Goal: Check status: Check status

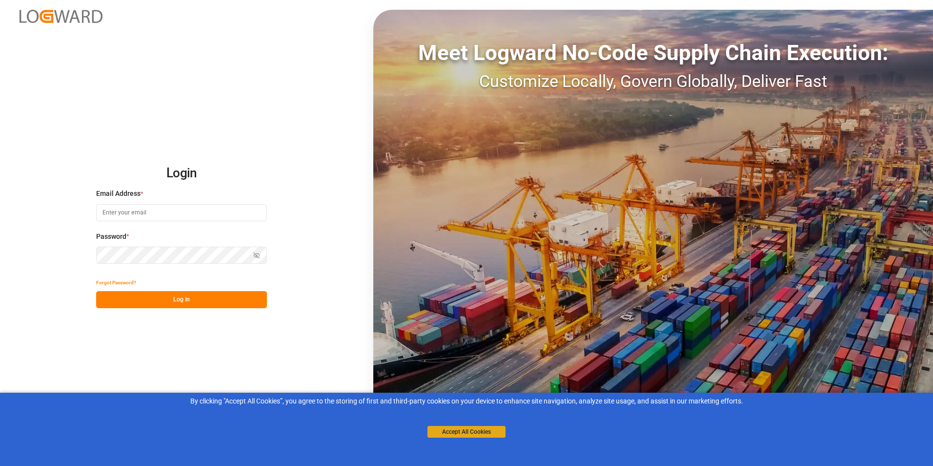
type input "[PERSON_NAME][EMAIL_ADDRESS][DATE][DOMAIN_NAME]"
click at [451, 430] on button "Accept All Cookies" at bounding box center [467, 432] width 78 height 12
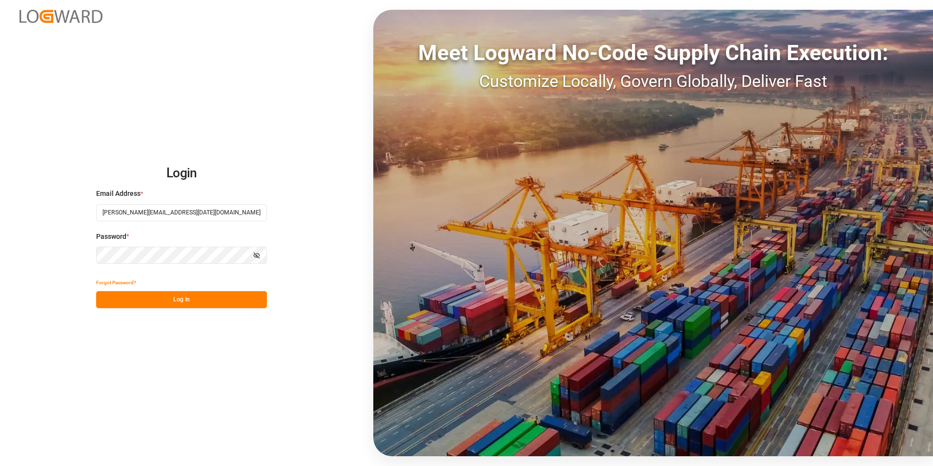
click at [153, 301] on button "Log In" at bounding box center [181, 299] width 171 height 17
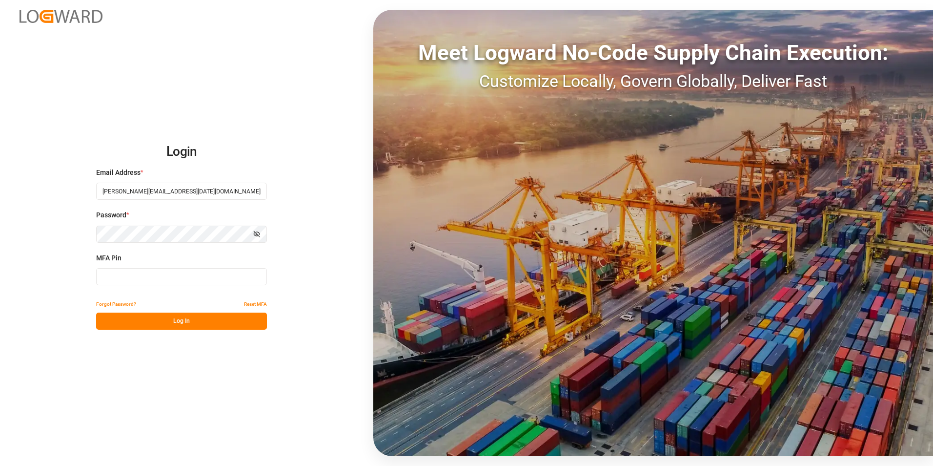
click at [131, 277] on input at bounding box center [181, 276] width 171 height 17
click at [149, 286] on div "MFA Pin MFA is required." at bounding box center [181, 274] width 171 height 43
click at [142, 276] on input at bounding box center [181, 276] width 171 height 17
type input "369002"
click at [134, 319] on button "Log In" at bounding box center [181, 320] width 171 height 17
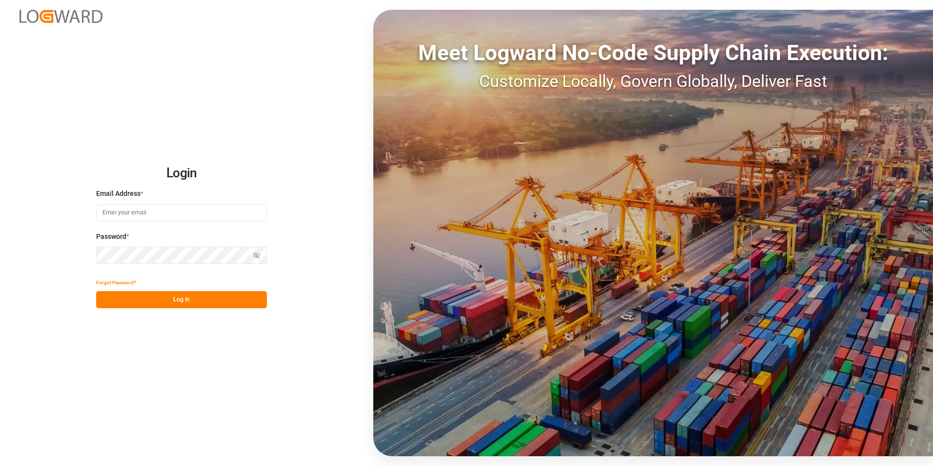
type input "[PERSON_NAME][EMAIL_ADDRESS][DATE][DOMAIN_NAME]"
click at [137, 298] on button "Log In" at bounding box center [181, 299] width 171 height 17
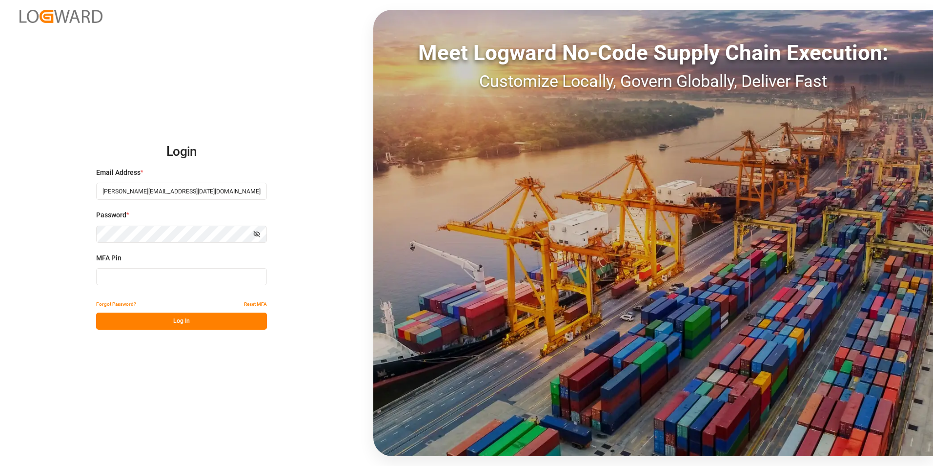
click at [116, 280] on input at bounding box center [181, 276] width 171 height 17
type input "296183"
click at [175, 326] on button "Log In" at bounding box center [181, 320] width 171 height 17
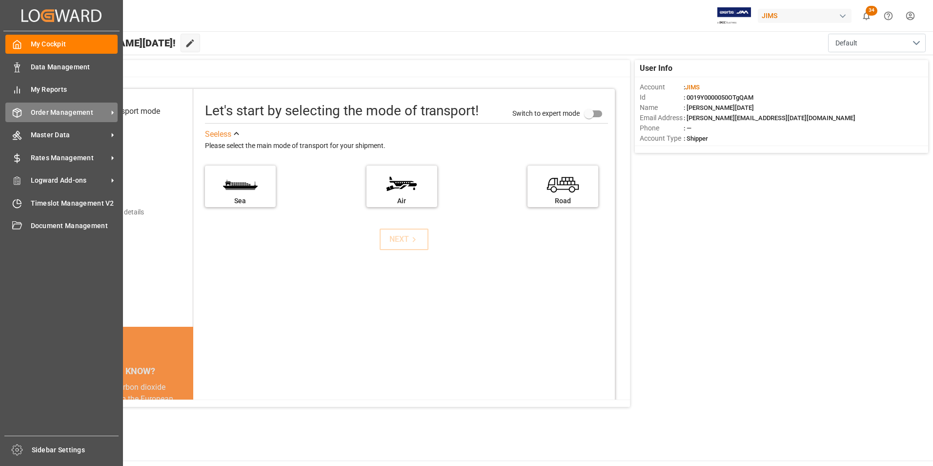
click at [52, 113] on span "Order Management" at bounding box center [69, 112] width 77 height 10
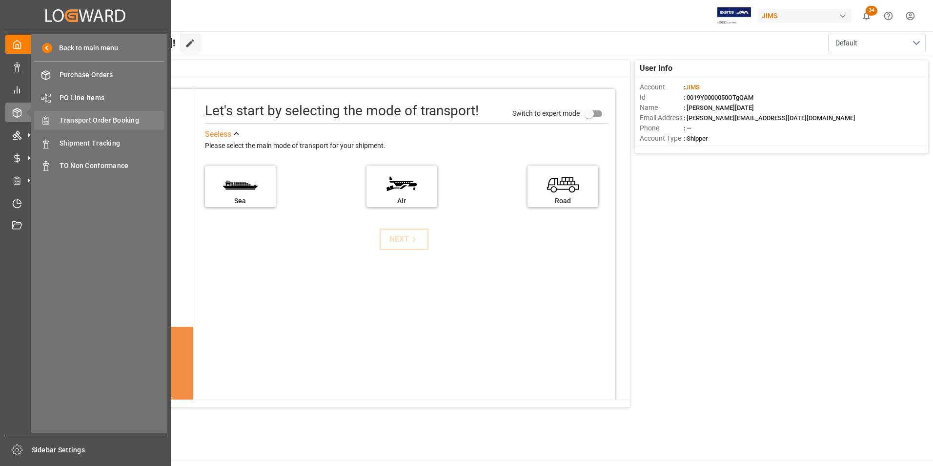
click at [89, 123] on span "Transport Order Booking" at bounding box center [112, 120] width 105 height 10
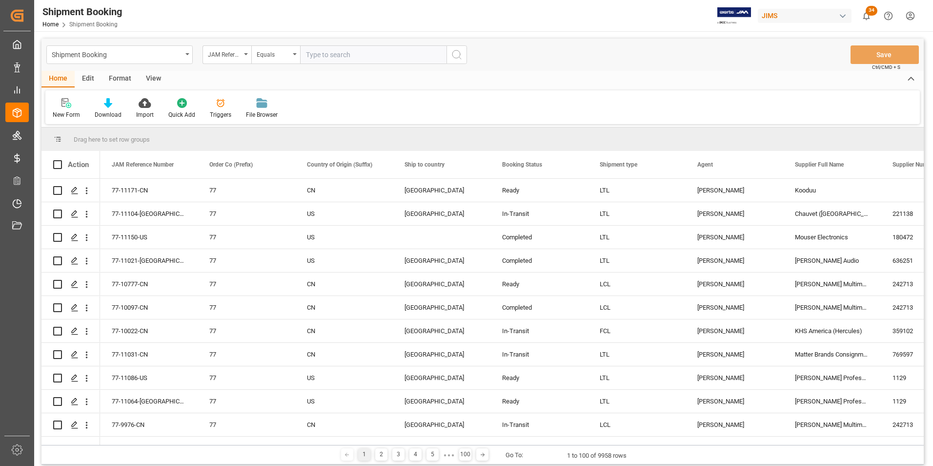
drag, startPoint x: 310, startPoint y: 52, endPoint x: 121, endPoint y: 214, distance: 248.6
click at [121, 214] on div "77-11104-US" at bounding box center [149, 213] width 98 height 23
click at [127, 193] on div "77-11171-CN" at bounding box center [149, 190] width 98 height 23
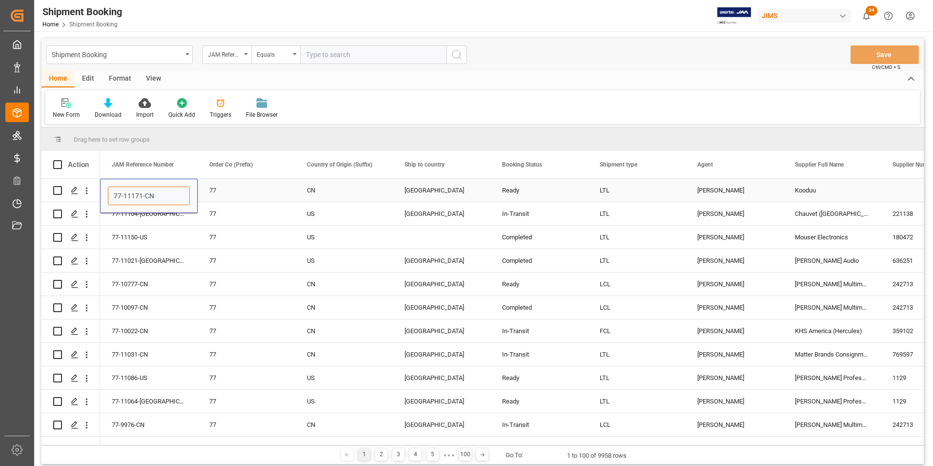
drag, startPoint x: 156, startPoint y: 194, endPoint x: 112, endPoint y: 196, distance: 44.0
click at [112, 196] on input "77-11171-CN" at bounding box center [149, 195] width 82 height 19
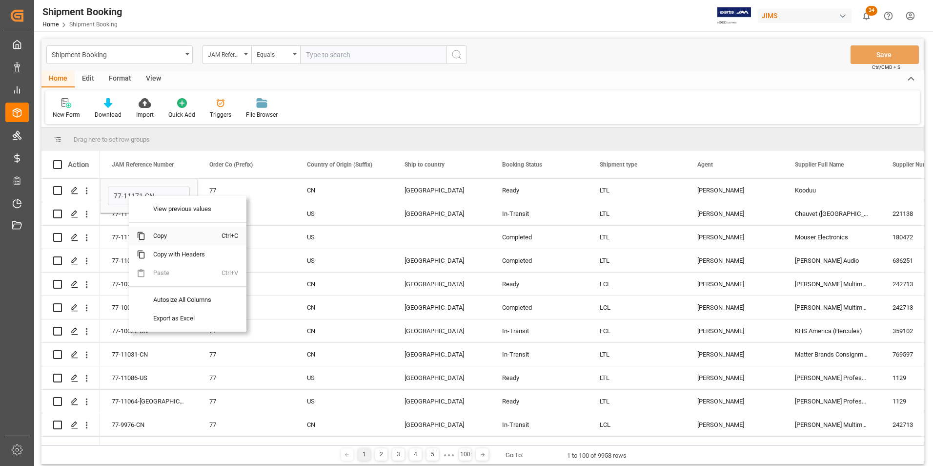
click at [160, 235] on span "Copy" at bounding box center [183, 236] width 76 height 19
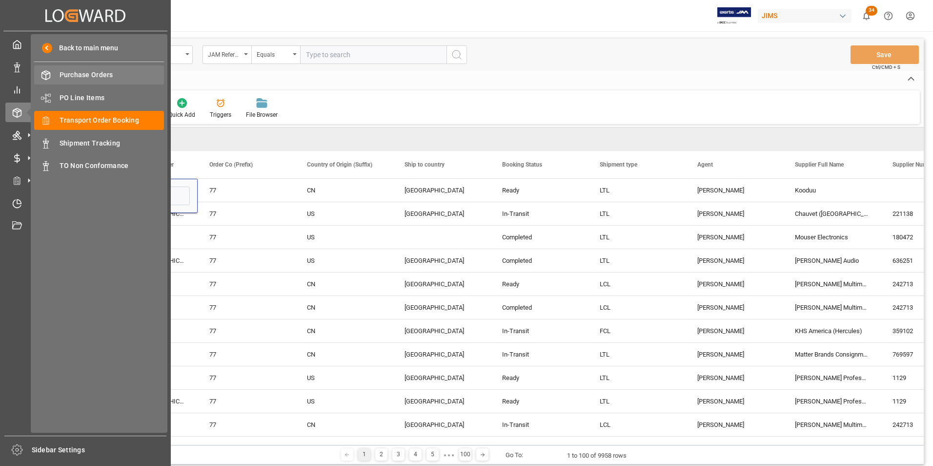
click at [87, 76] on span "Purchase Orders" at bounding box center [112, 75] width 105 height 10
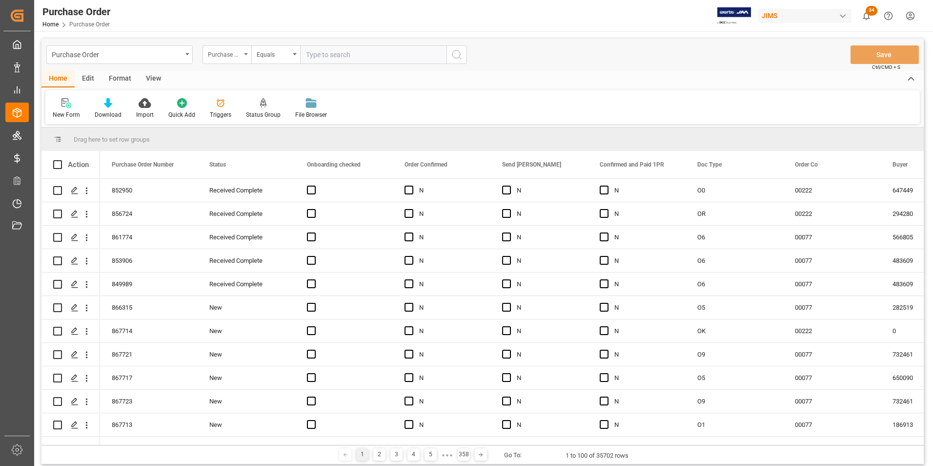
drag, startPoint x: 327, startPoint y: 53, endPoint x: 245, endPoint y: 52, distance: 81.5
click at [245, 52] on div "Purchase Order Number" at bounding box center [227, 54] width 49 height 19
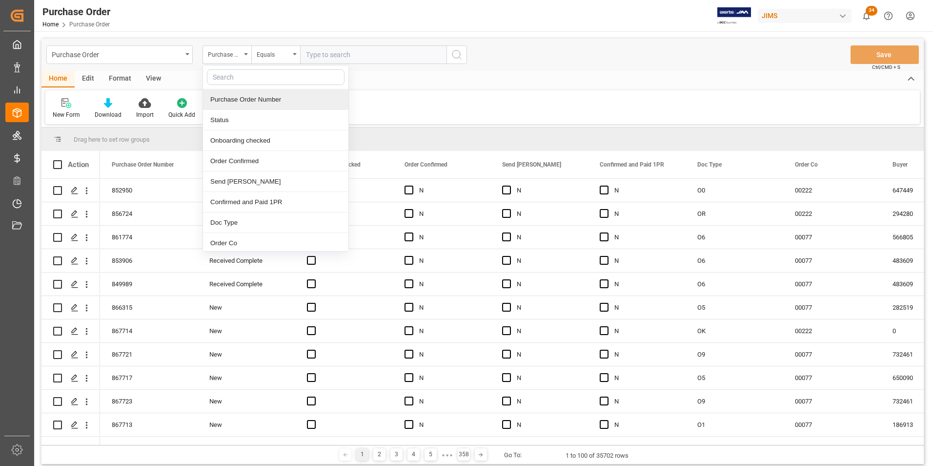
click at [326, 55] on input "text" at bounding box center [373, 54] width 146 height 19
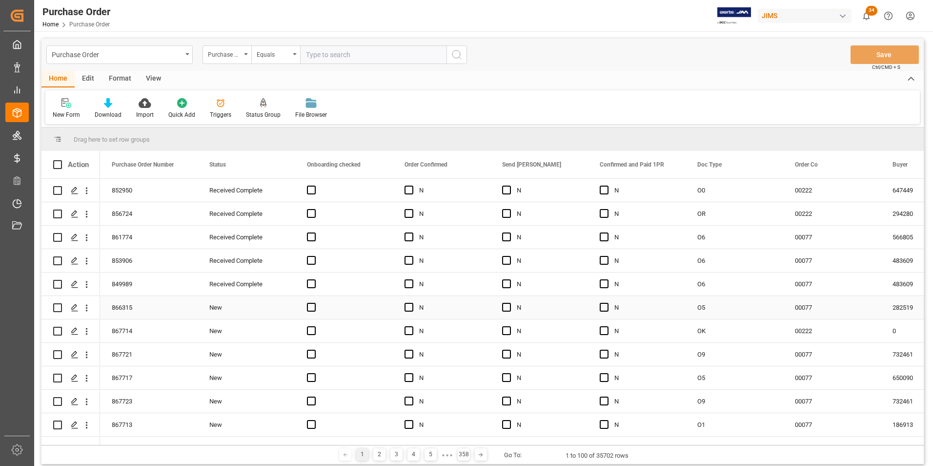
click at [121, 308] on div "866315" at bounding box center [149, 307] width 98 height 23
click at [73, 309] on icon "Press SPACE to select this row." at bounding box center [75, 308] width 8 height 8
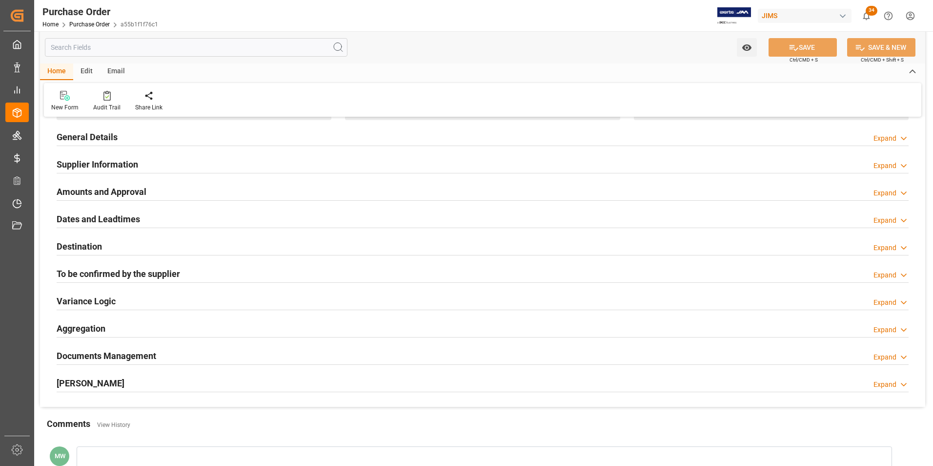
scroll to position [146, 0]
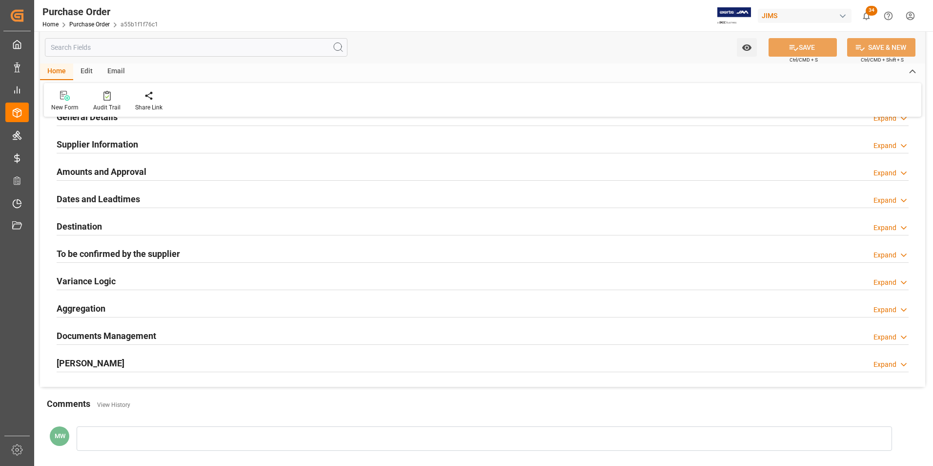
click at [96, 254] on h2 "To be confirmed by the supplier" at bounding box center [119, 253] width 124 height 13
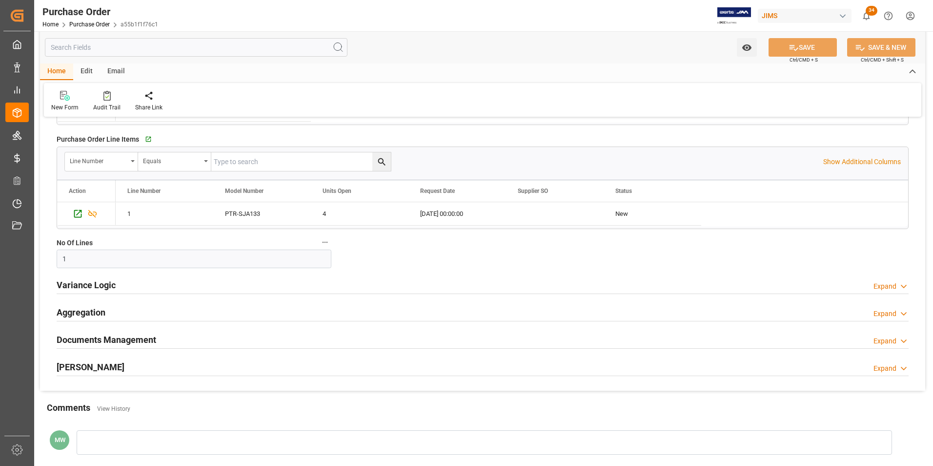
scroll to position [439, 0]
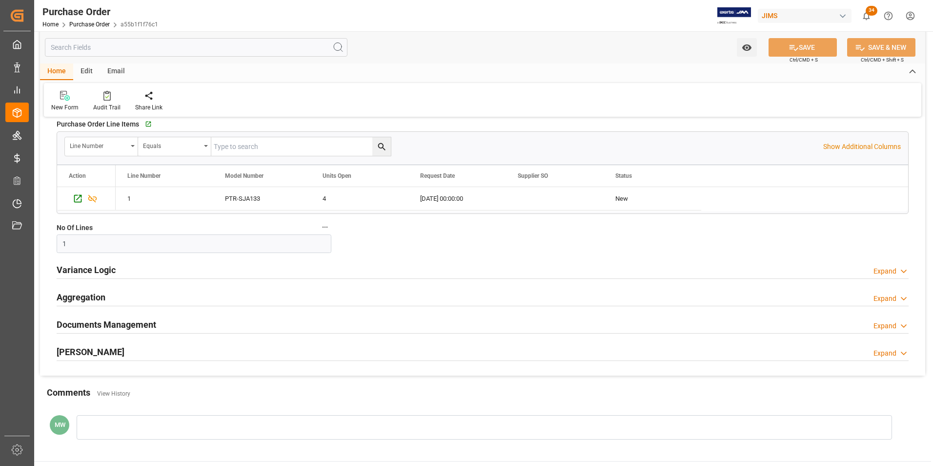
type input "NET 30"
click at [90, 327] on h2 "Documents Management" at bounding box center [107, 324] width 100 height 13
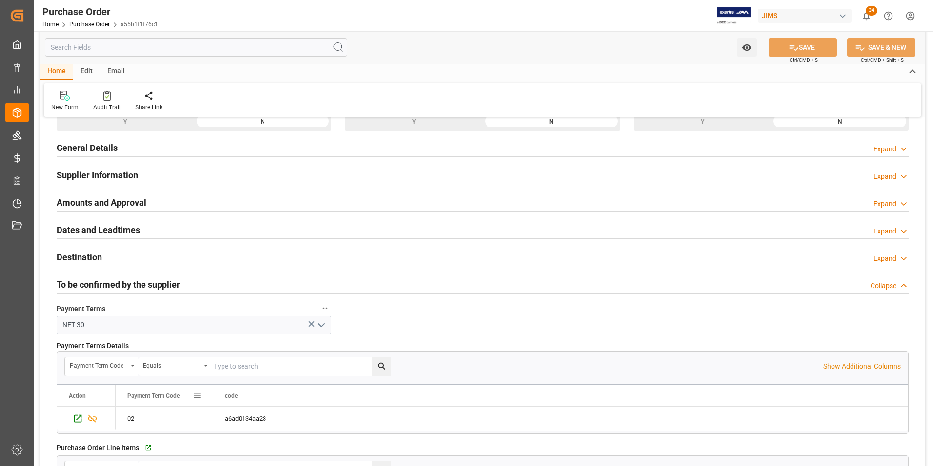
scroll to position [98, 0]
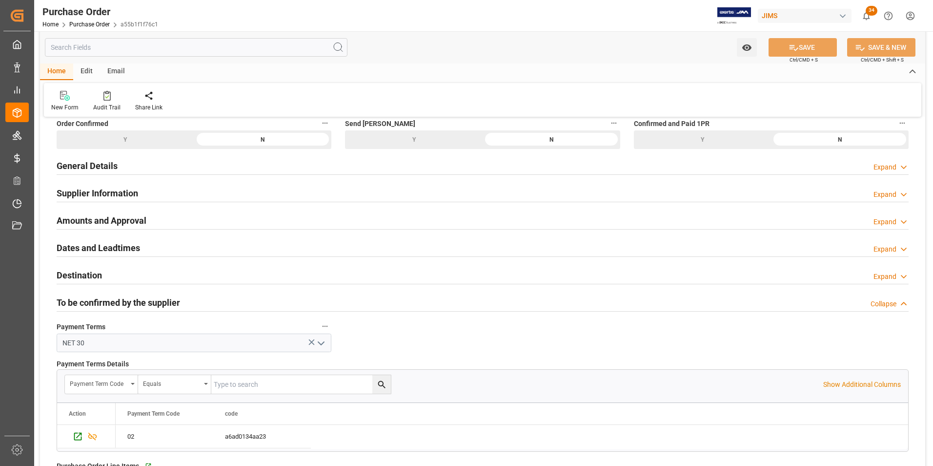
click at [76, 274] on h2 "Destination" at bounding box center [79, 274] width 45 height 13
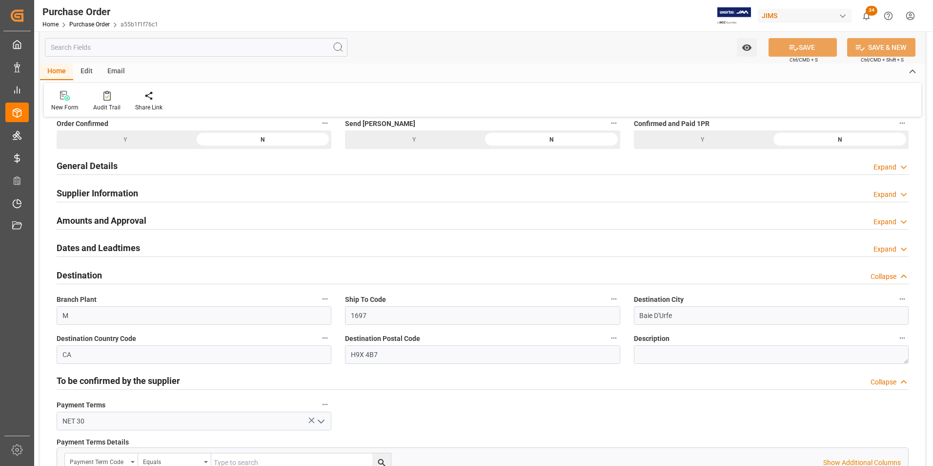
click at [108, 218] on h2 "Amounts and Approval" at bounding box center [102, 220] width 90 height 13
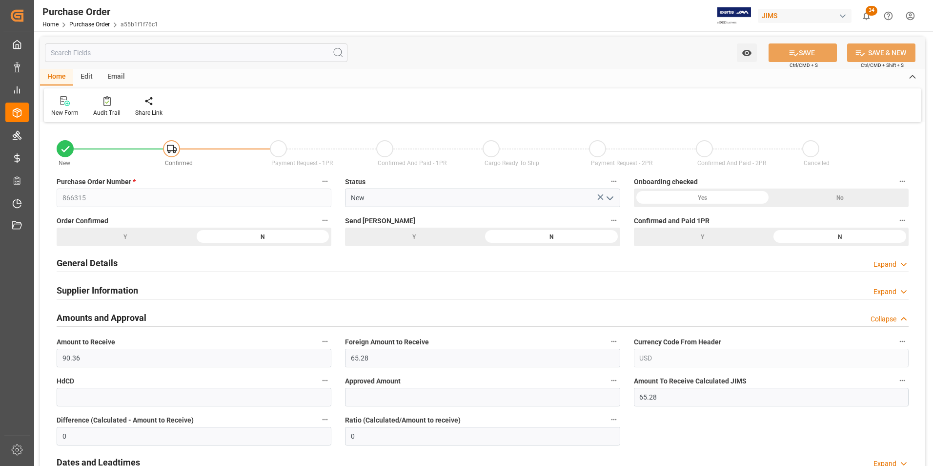
scroll to position [0, 0]
click at [91, 292] on h2 "Supplier Information" at bounding box center [98, 290] width 82 height 13
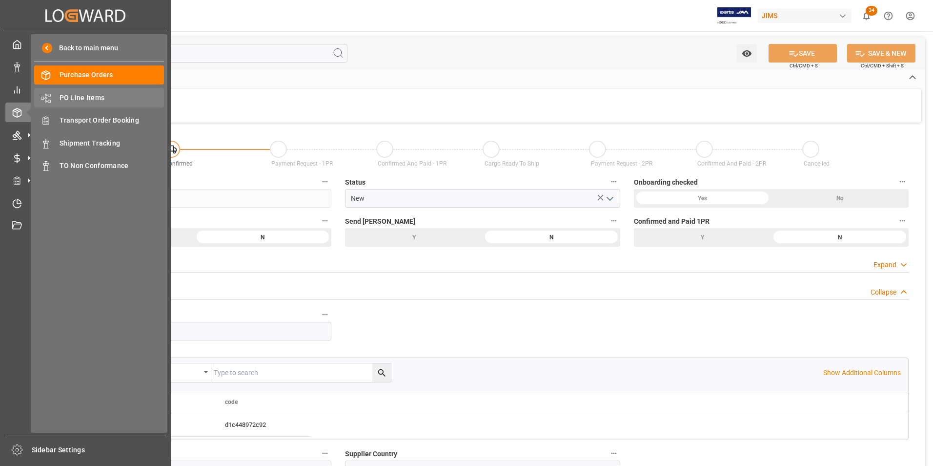
click at [88, 97] on span "PO Line Items" at bounding box center [112, 98] width 105 height 10
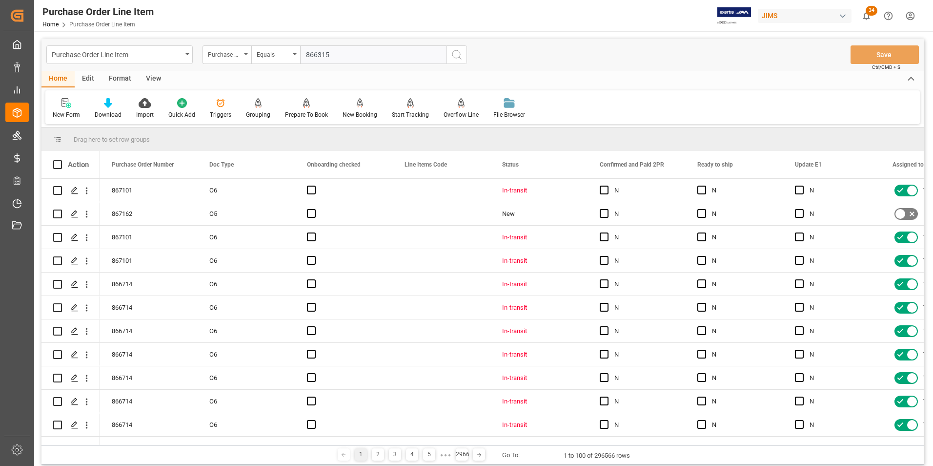
type input "866315"
click at [452, 54] on icon "search button" at bounding box center [457, 55] width 12 height 12
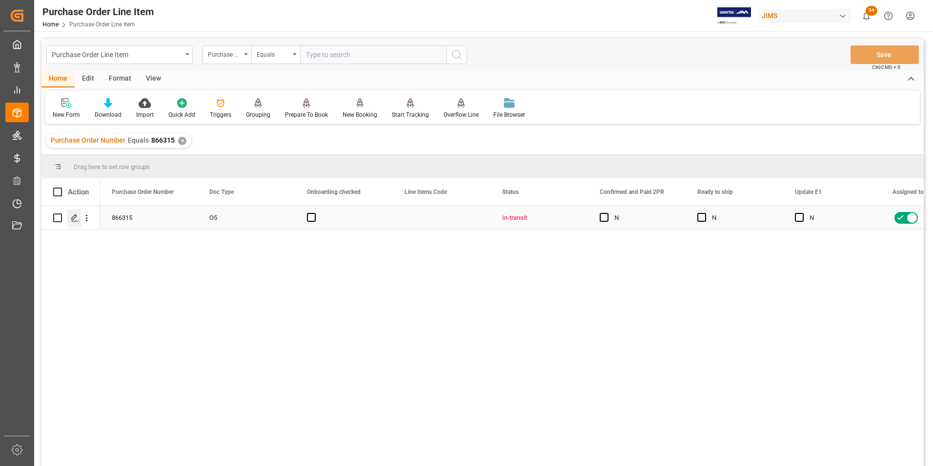
click at [74, 216] on polygon "Press SPACE to select this row." at bounding box center [74, 217] width 5 height 5
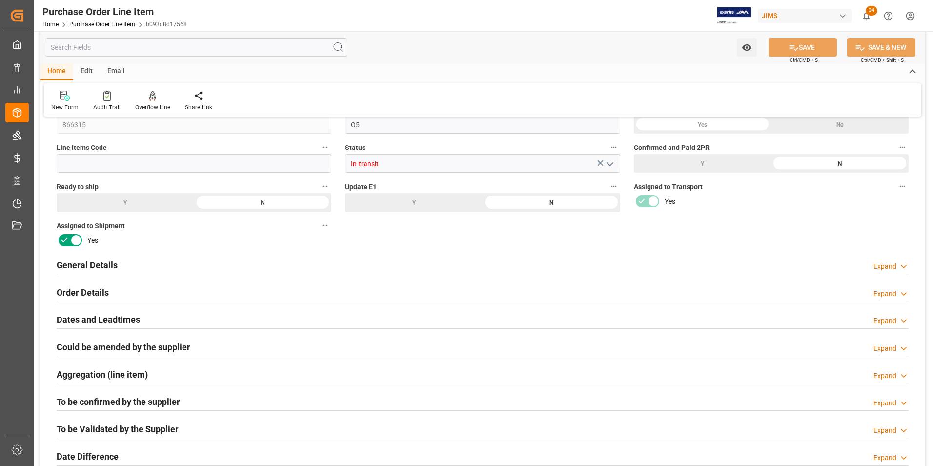
scroll to position [49, 0]
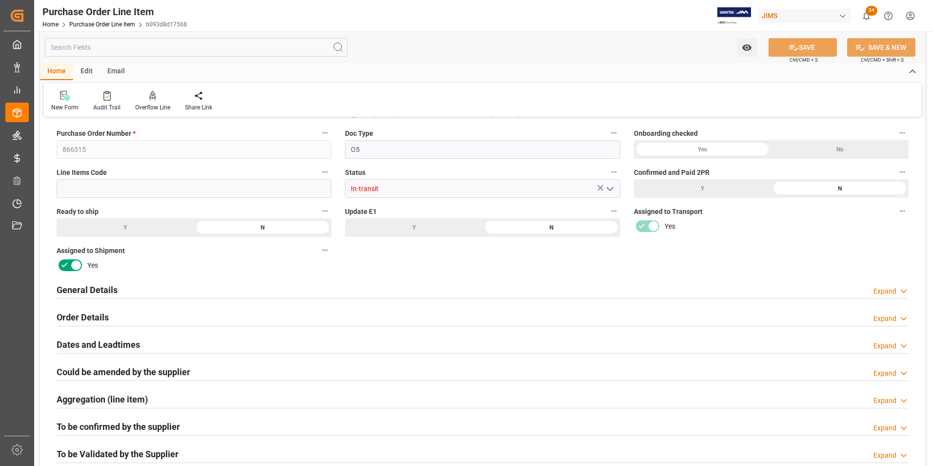
click at [63, 287] on h2 "General Details" at bounding box center [87, 289] width 61 height 13
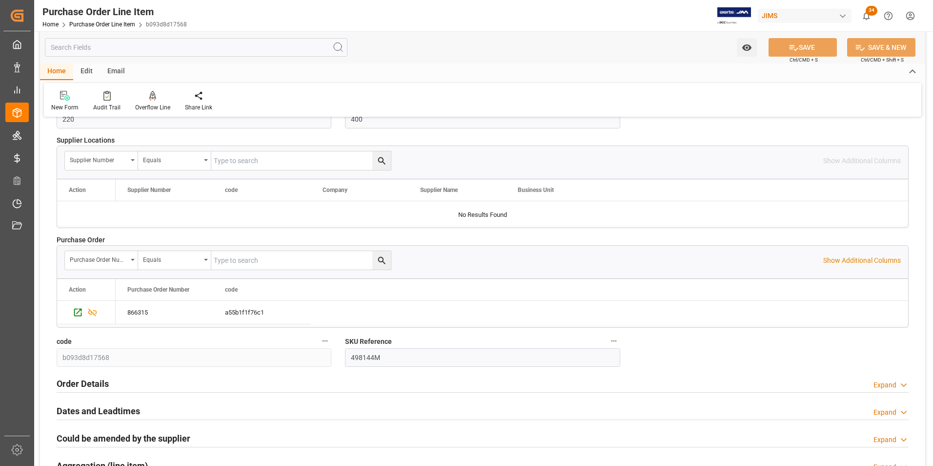
scroll to position [488, 0]
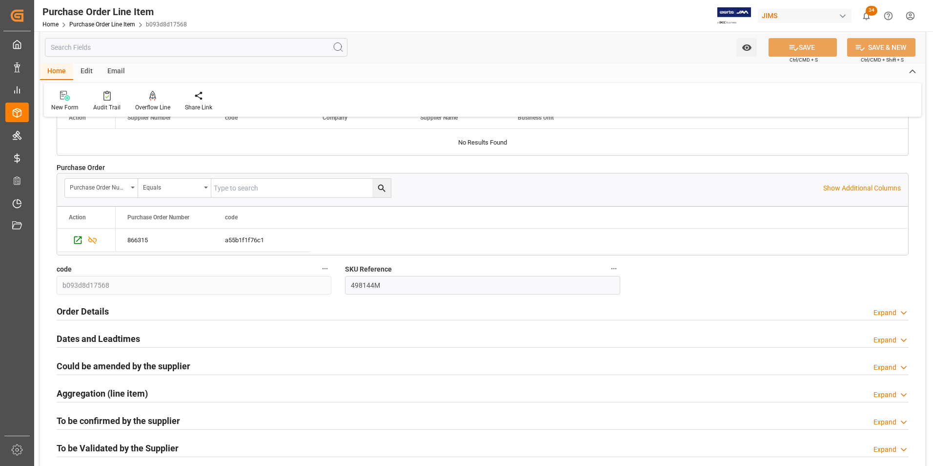
click at [74, 311] on h2 "Order Details" at bounding box center [83, 311] width 52 height 13
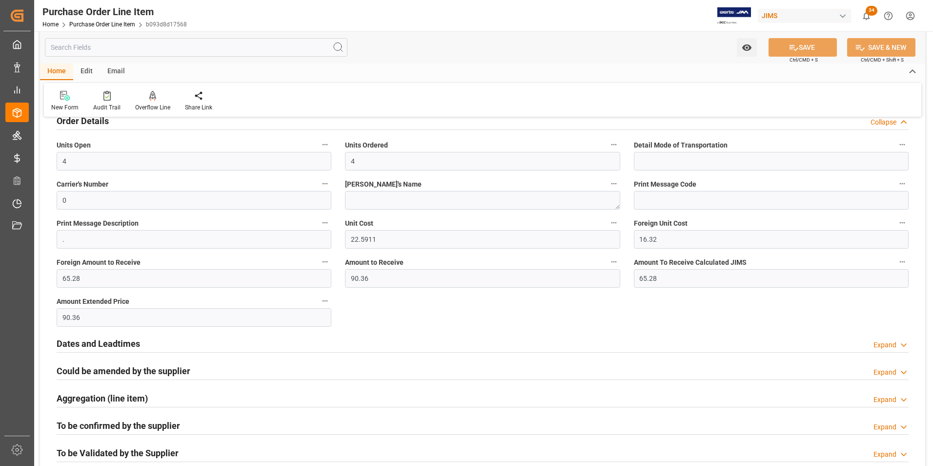
scroll to position [683, 0]
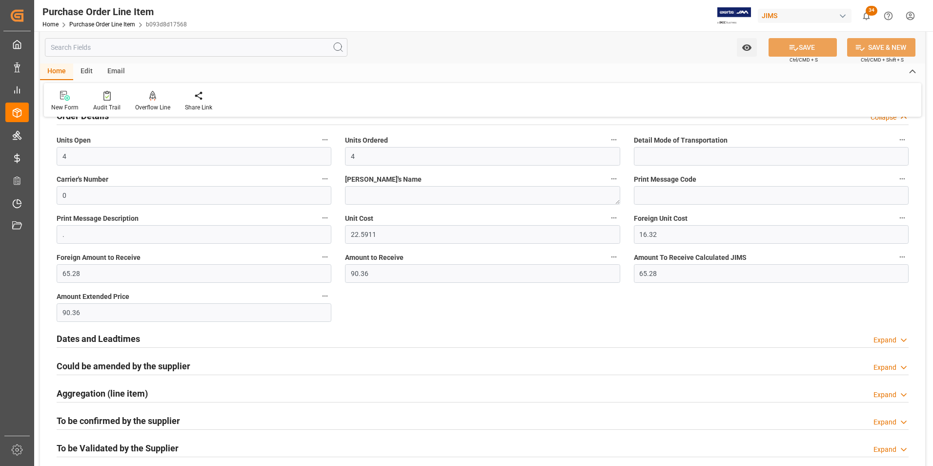
click at [82, 338] on h2 "Dates and Leadtimes" at bounding box center [98, 338] width 83 height 13
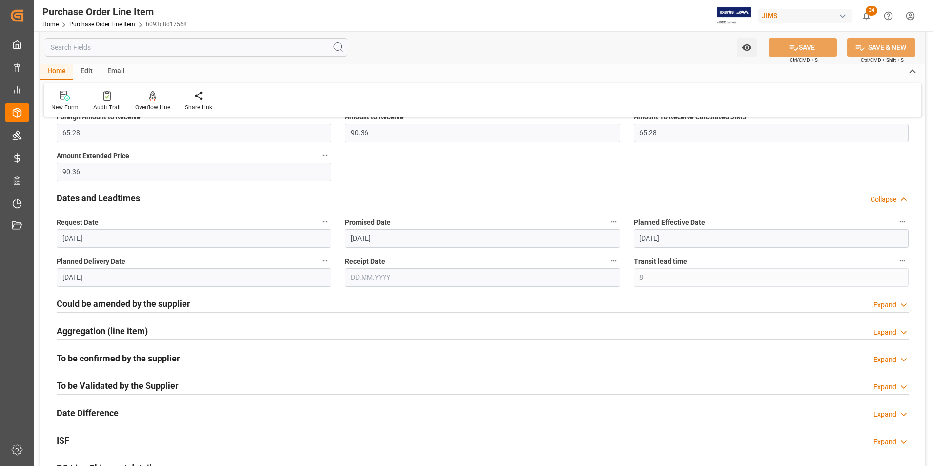
scroll to position [830, 0]
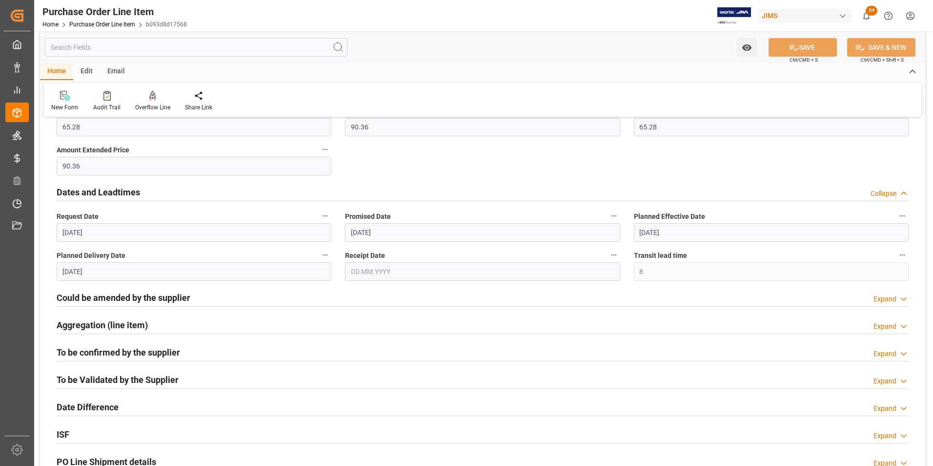
click at [98, 298] on h2 "Could be amended by the supplier" at bounding box center [124, 297] width 134 height 13
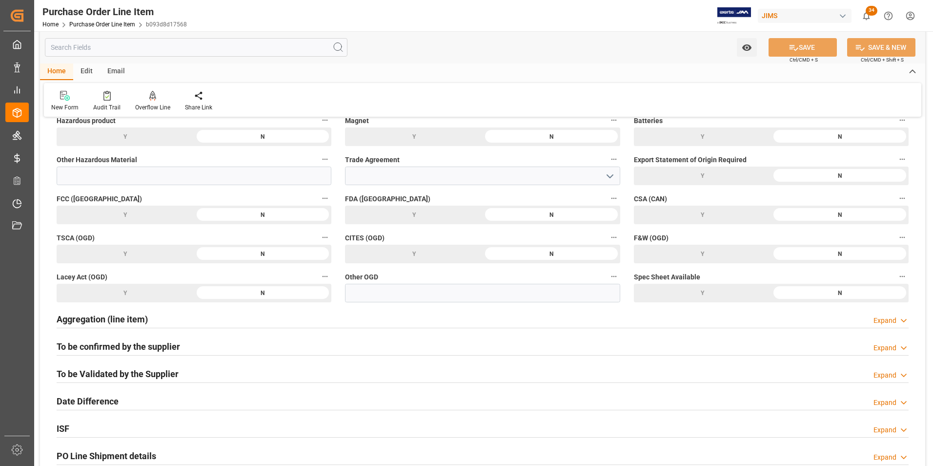
scroll to position [1269, 0]
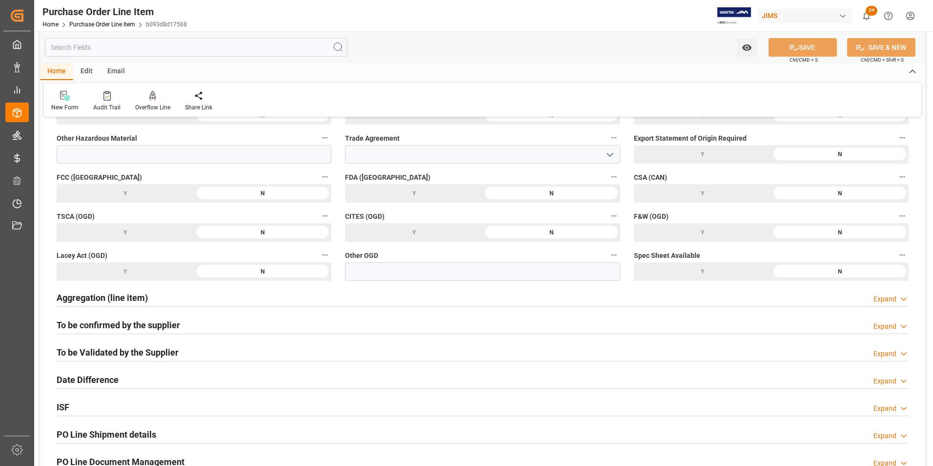
click at [81, 325] on h2 "To be confirmed by the supplier" at bounding box center [119, 324] width 124 height 13
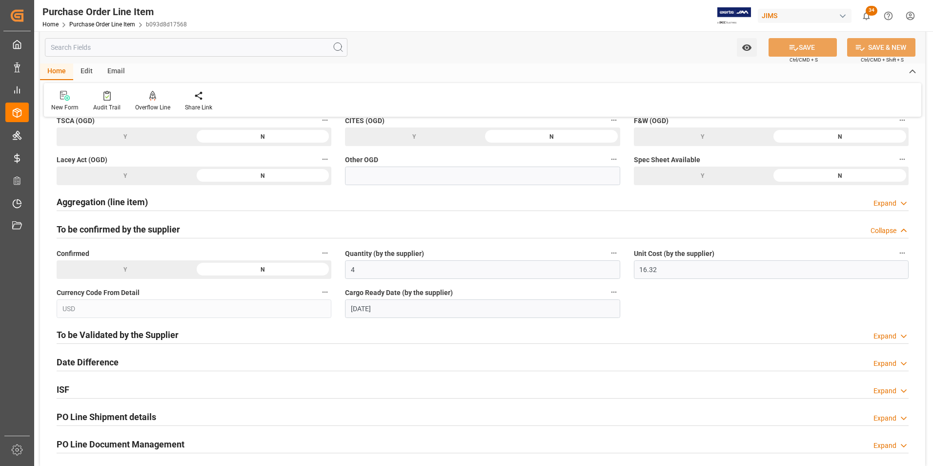
scroll to position [1416, 0]
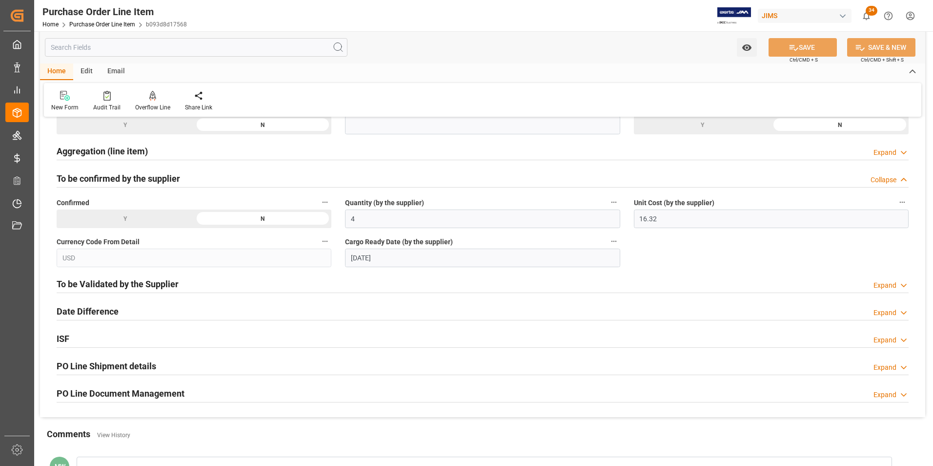
click at [82, 313] on h2 "Date Difference" at bounding box center [88, 311] width 62 height 13
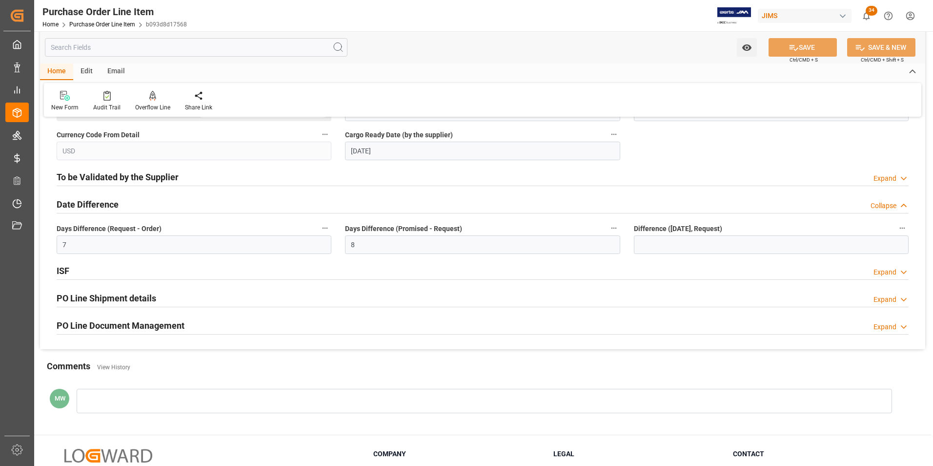
scroll to position [1562, 0]
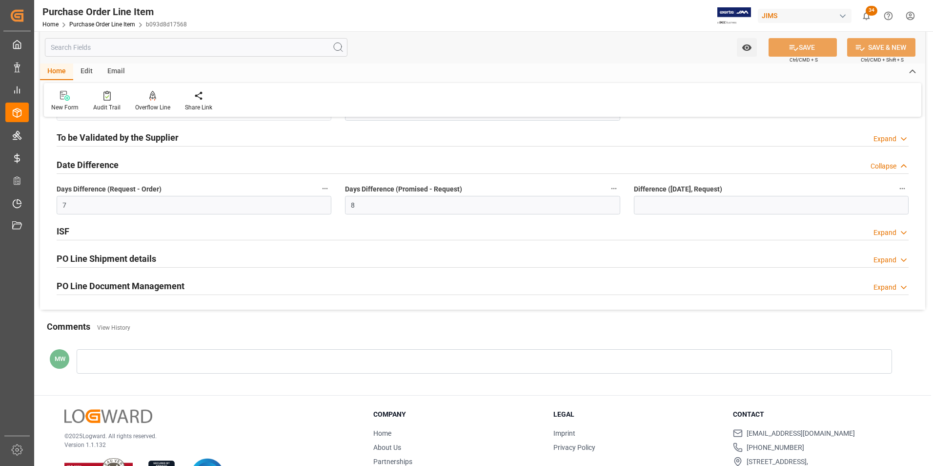
click at [94, 286] on h2 "PO Line Document Management" at bounding box center [121, 285] width 128 height 13
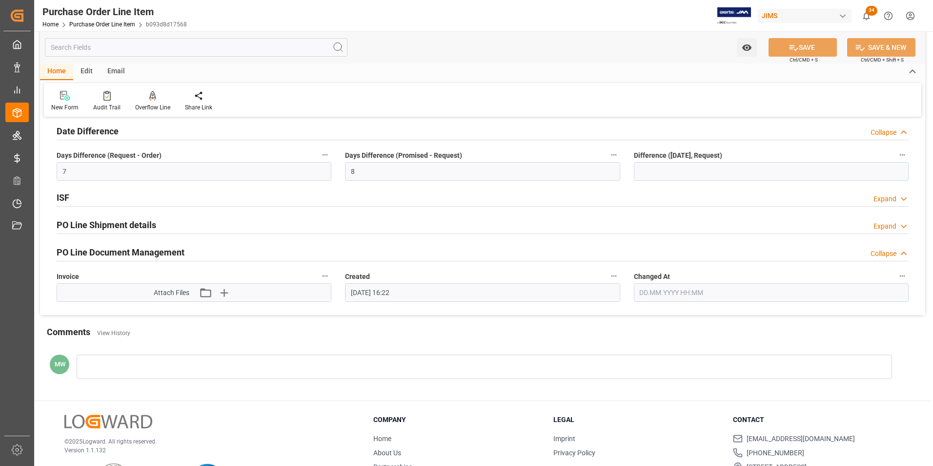
scroll to position [1611, 0]
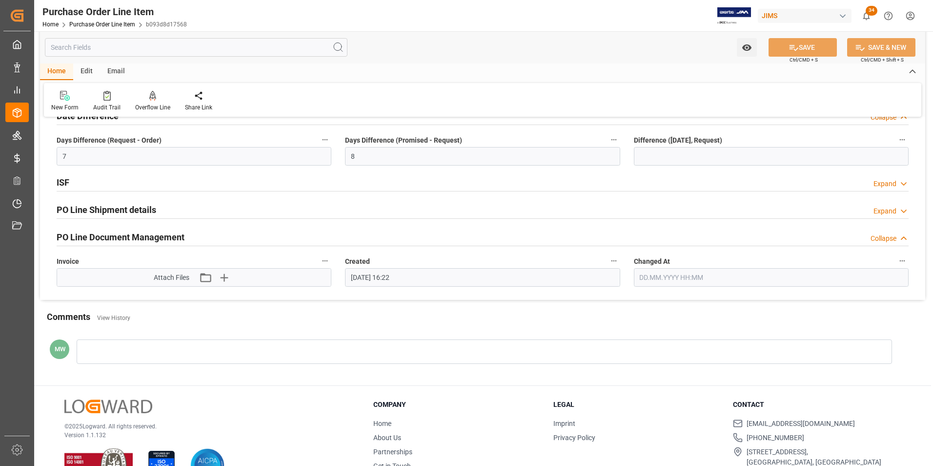
click at [95, 206] on h2 "PO Line Shipment details" at bounding box center [107, 209] width 100 height 13
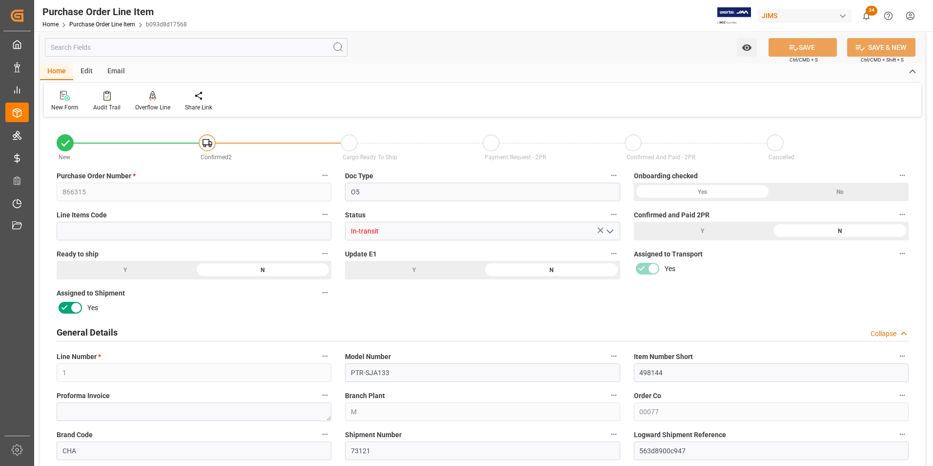
scroll to position [0, 0]
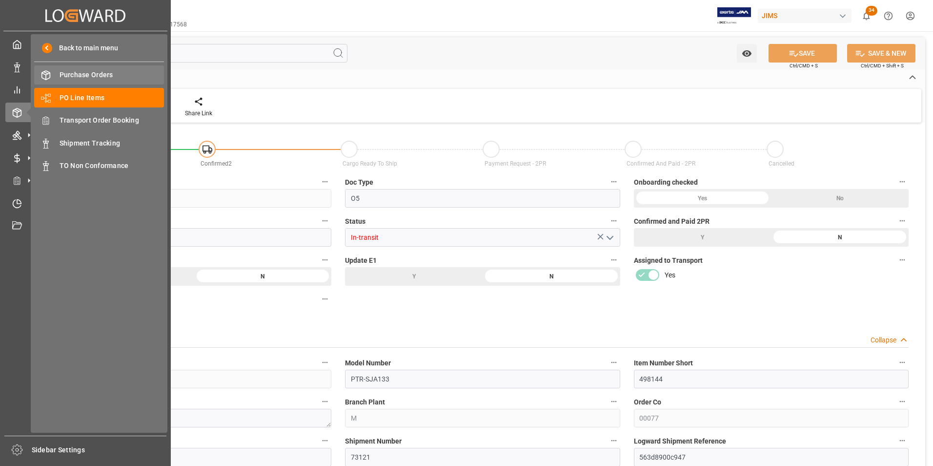
click at [94, 75] on span "Purchase Orders" at bounding box center [112, 75] width 105 height 10
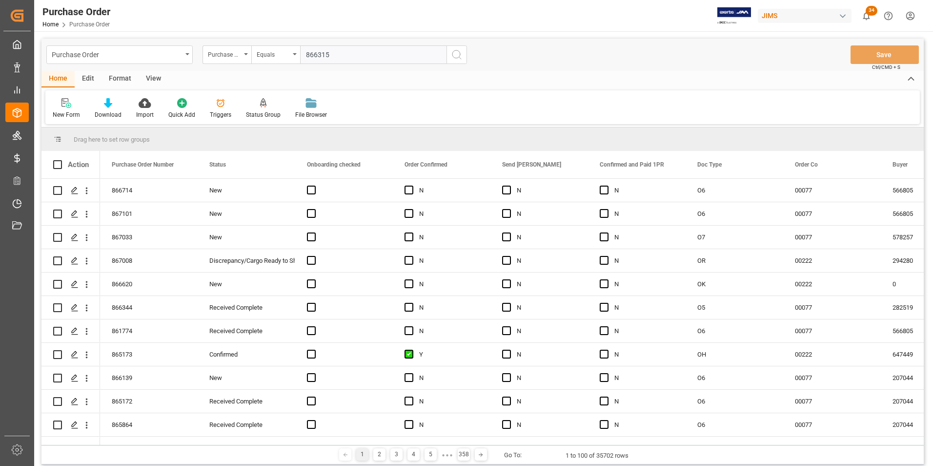
type input "866315"
click at [454, 54] on icon "search button" at bounding box center [457, 55] width 12 height 12
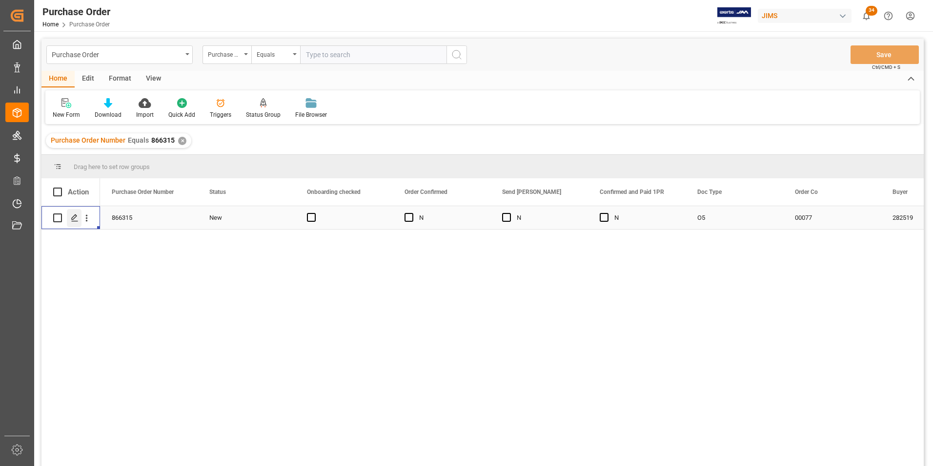
click at [69, 219] on div "Press SPACE to select this row." at bounding box center [74, 218] width 15 height 18
